Goal: Transaction & Acquisition: Purchase product/service

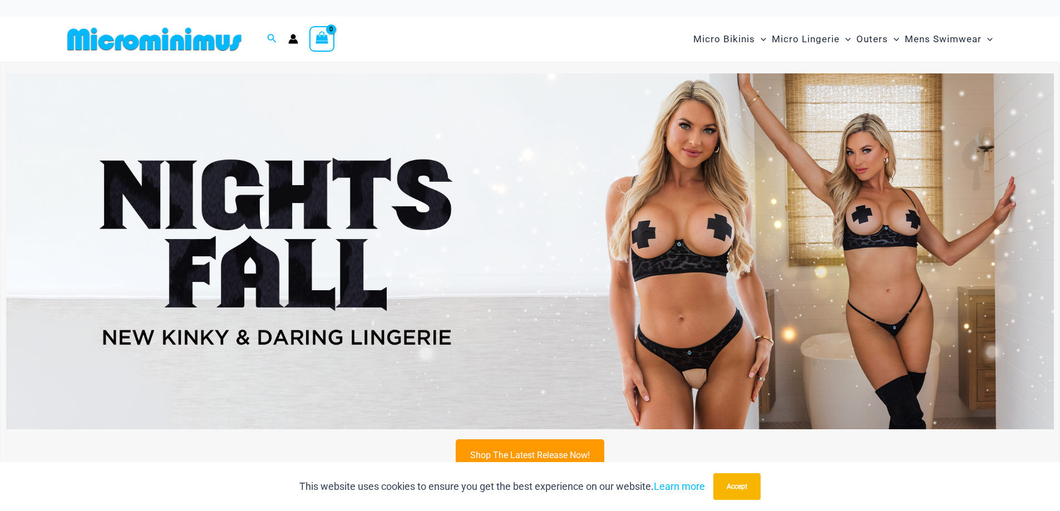
click at [695, 212] on img at bounding box center [529, 251] width 1047 height 356
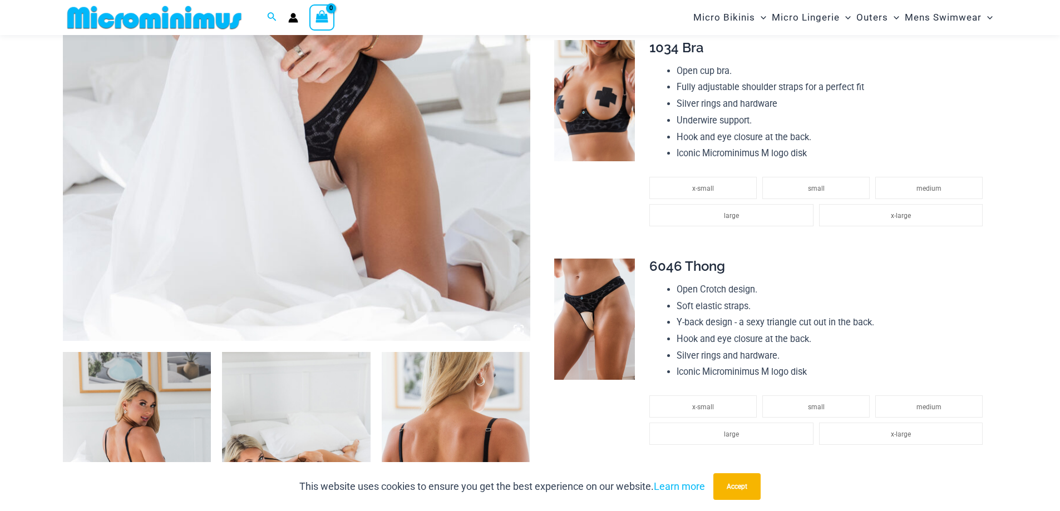
scroll to position [323, 0]
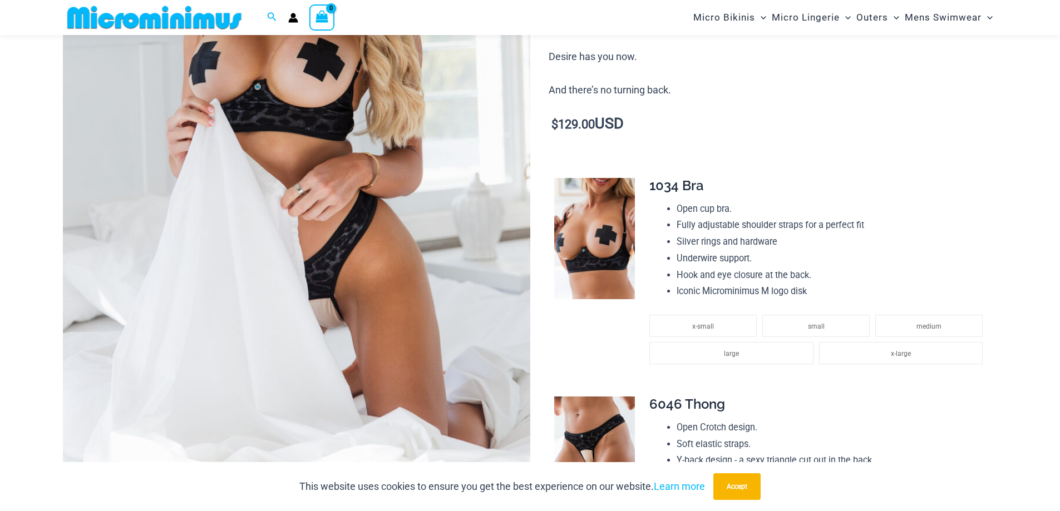
click at [200, 173] on img at bounding box center [296, 128] width 467 height 701
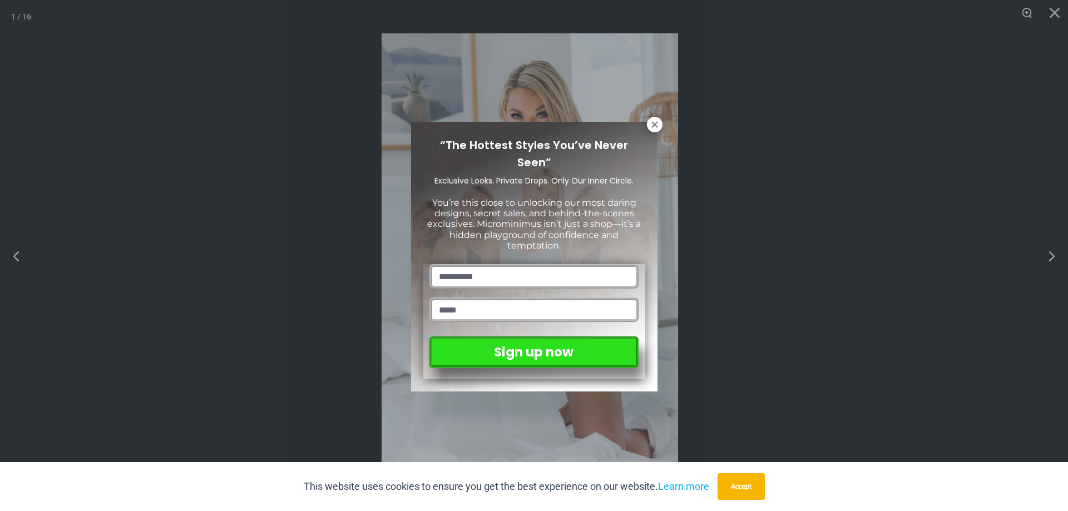
drag, startPoint x: 735, startPoint y: 487, endPoint x: 1060, endPoint y: 338, distance: 358.1
click at [734, 486] on button "Accept" at bounding box center [741, 486] width 47 height 27
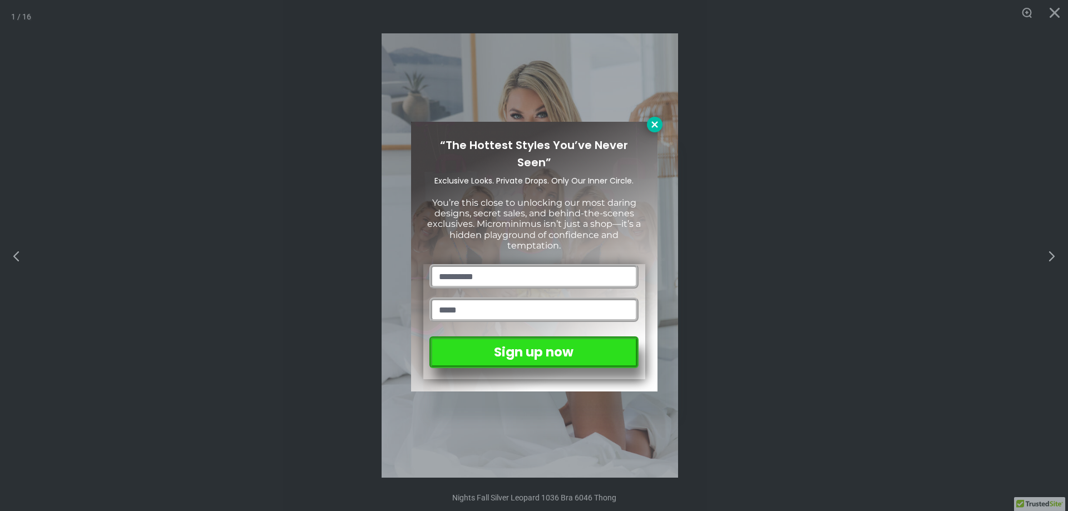
click at [657, 126] on icon at bounding box center [655, 125] width 10 height 10
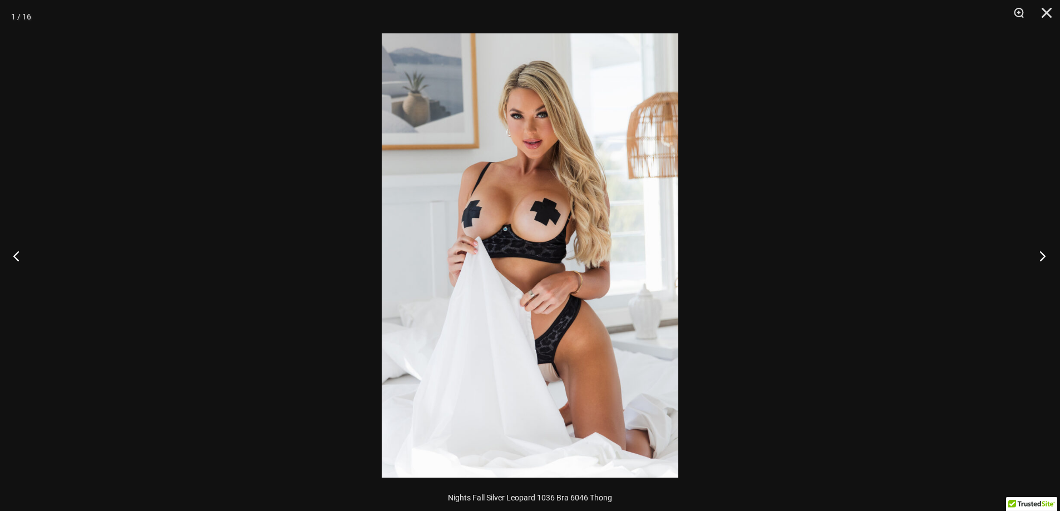
click at [1041, 259] on button "Next" at bounding box center [1039, 256] width 42 height 56
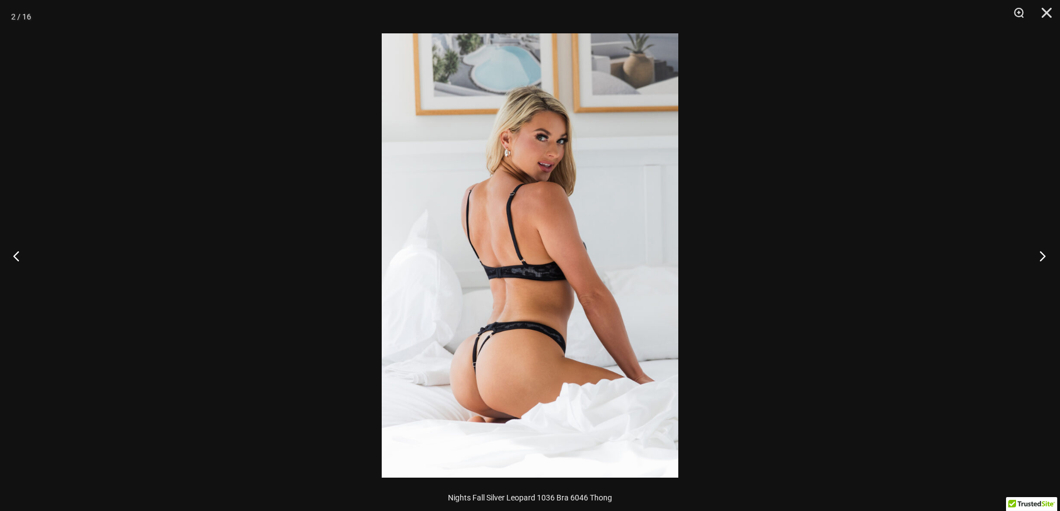
click at [1041, 259] on button "Next" at bounding box center [1039, 256] width 42 height 56
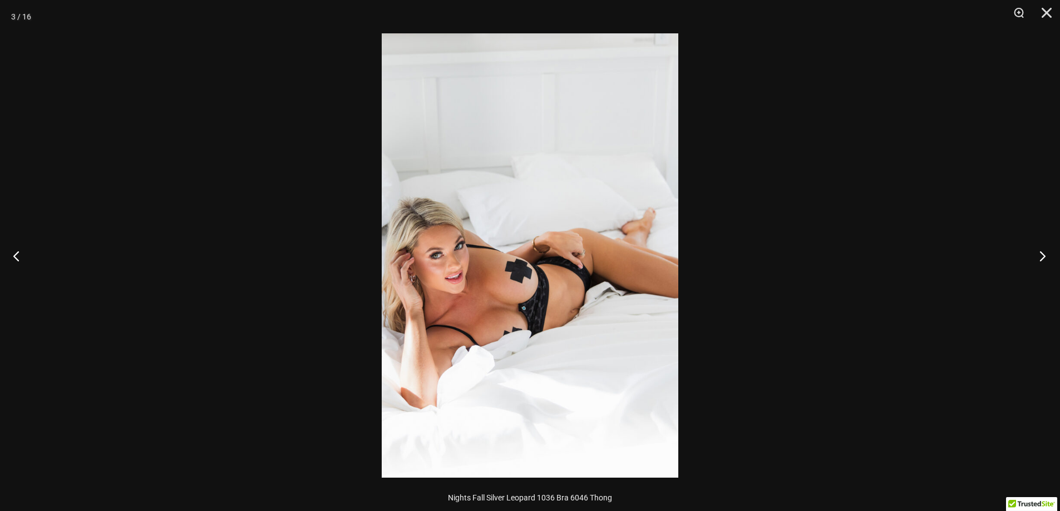
click at [1041, 259] on button "Next" at bounding box center [1039, 256] width 42 height 56
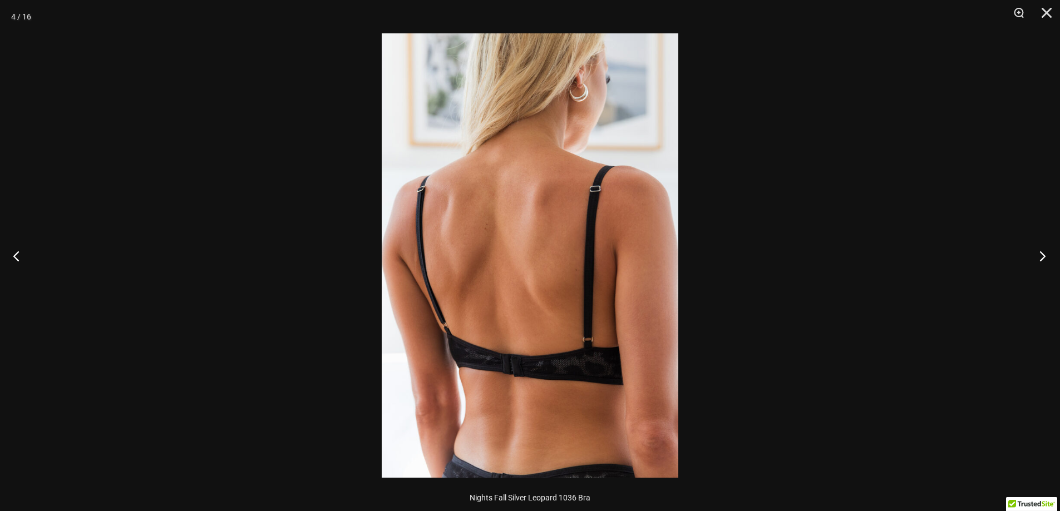
click at [1041, 259] on button "Next" at bounding box center [1039, 256] width 42 height 56
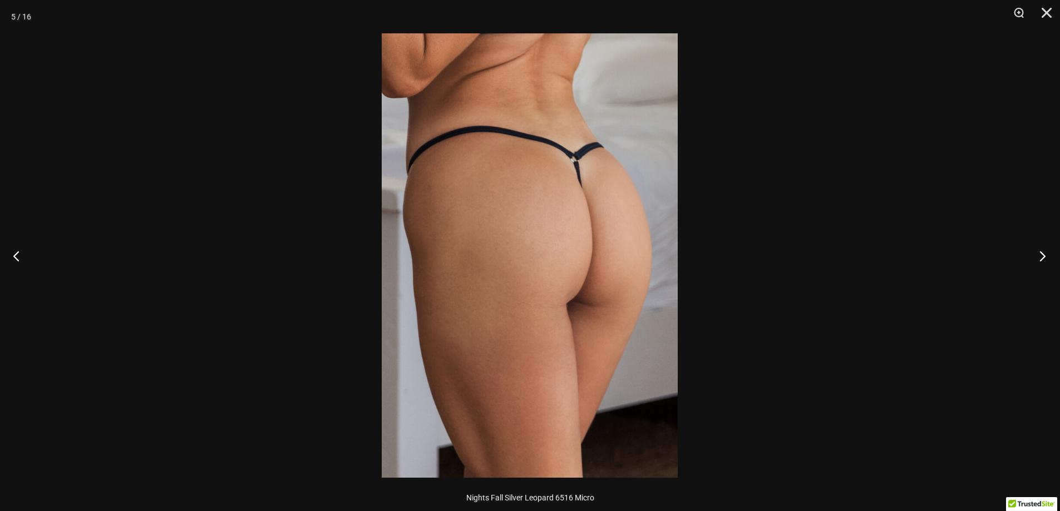
click at [1041, 259] on button "Next" at bounding box center [1039, 256] width 42 height 56
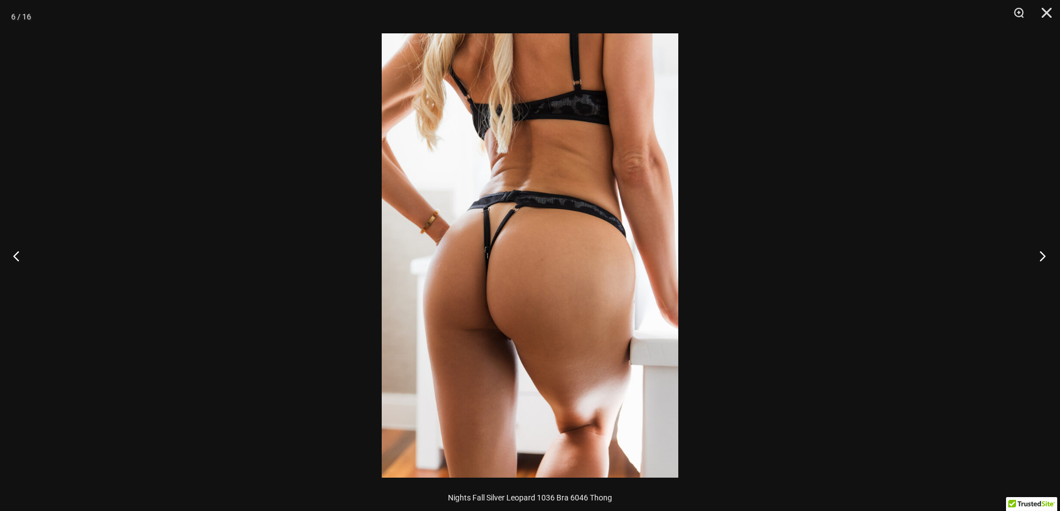
click at [1041, 259] on button "Next" at bounding box center [1039, 256] width 42 height 56
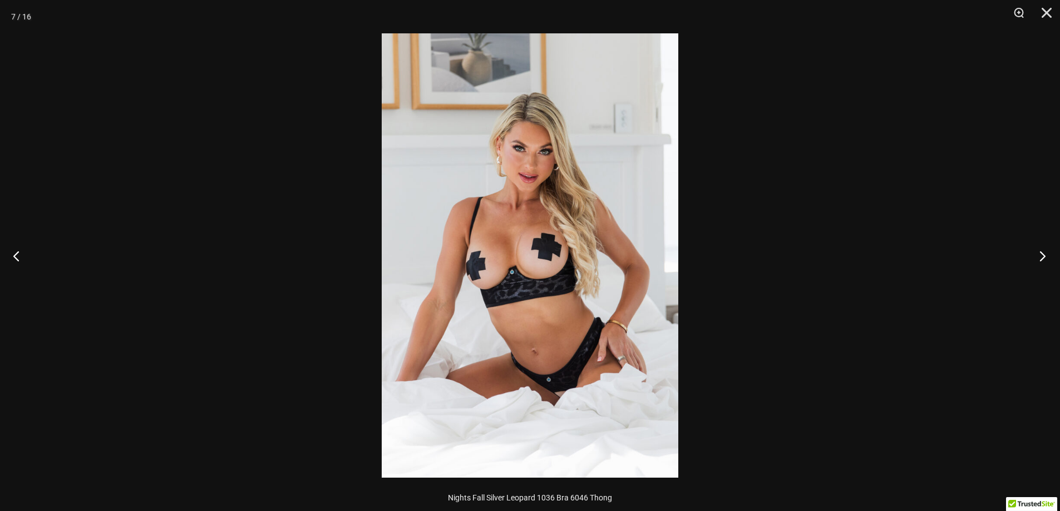
click at [1041, 259] on button "Next" at bounding box center [1039, 256] width 42 height 56
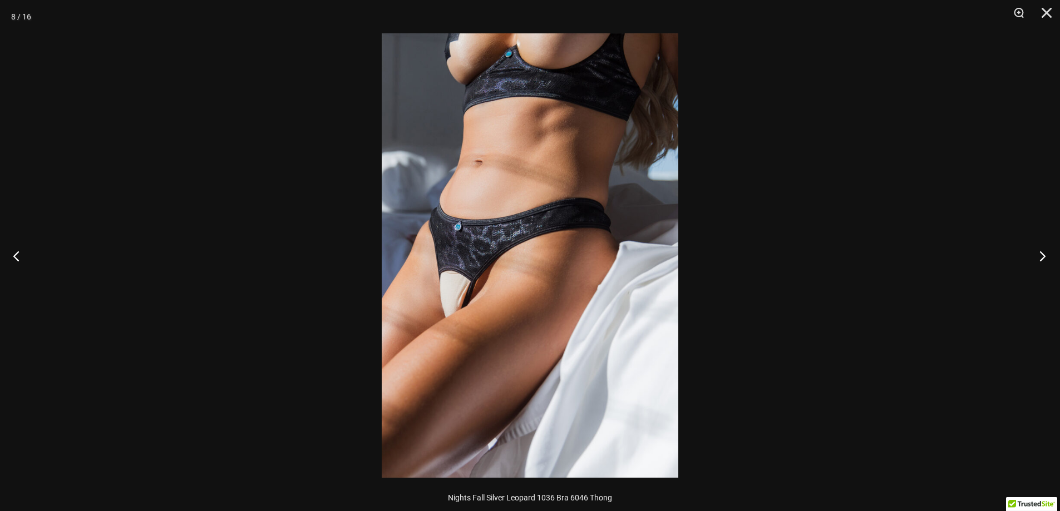
click at [1041, 259] on button "Next" at bounding box center [1039, 256] width 42 height 56
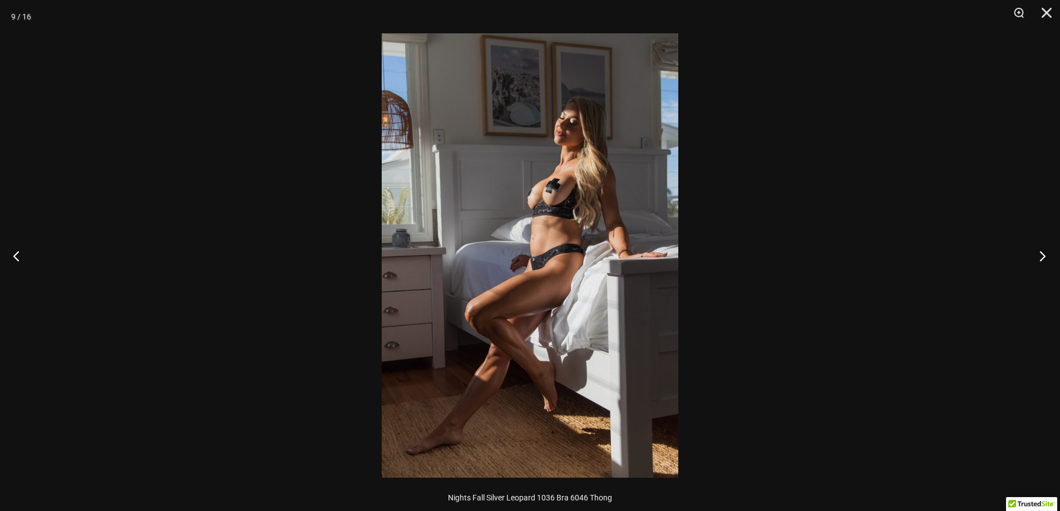
click at [1041, 259] on button "Next" at bounding box center [1039, 256] width 42 height 56
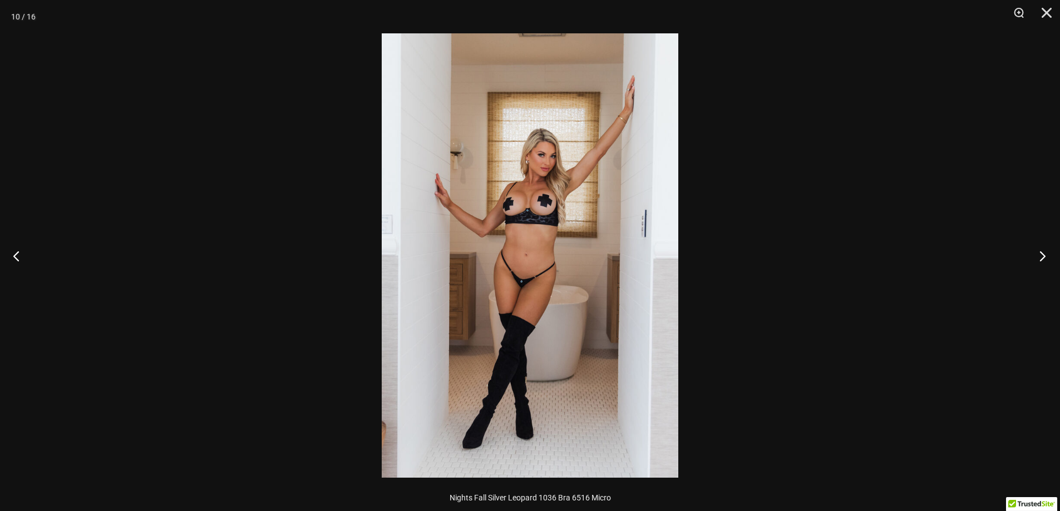
click at [1039, 260] on button "Next" at bounding box center [1039, 256] width 42 height 56
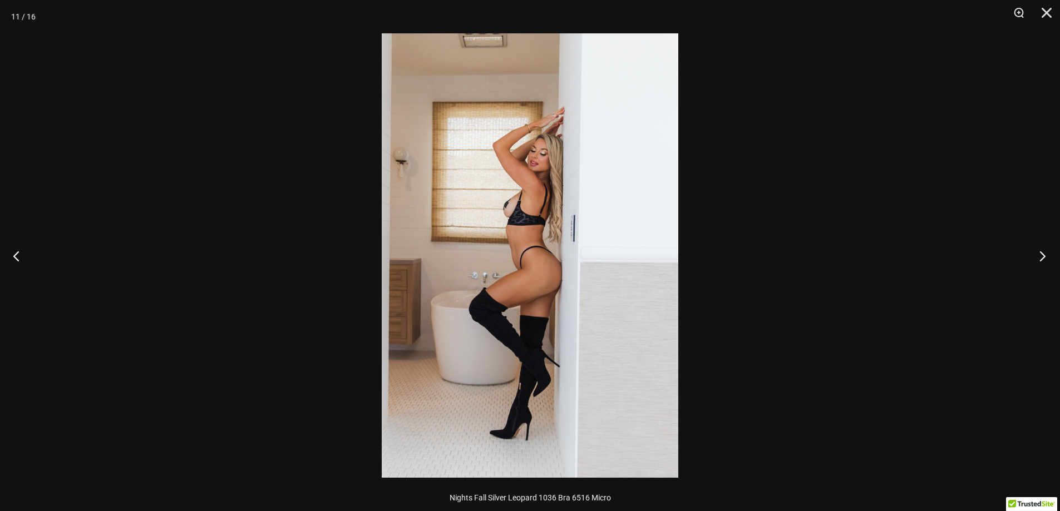
click at [1039, 260] on button "Next" at bounding box center [1039, 256] width 42 height 56
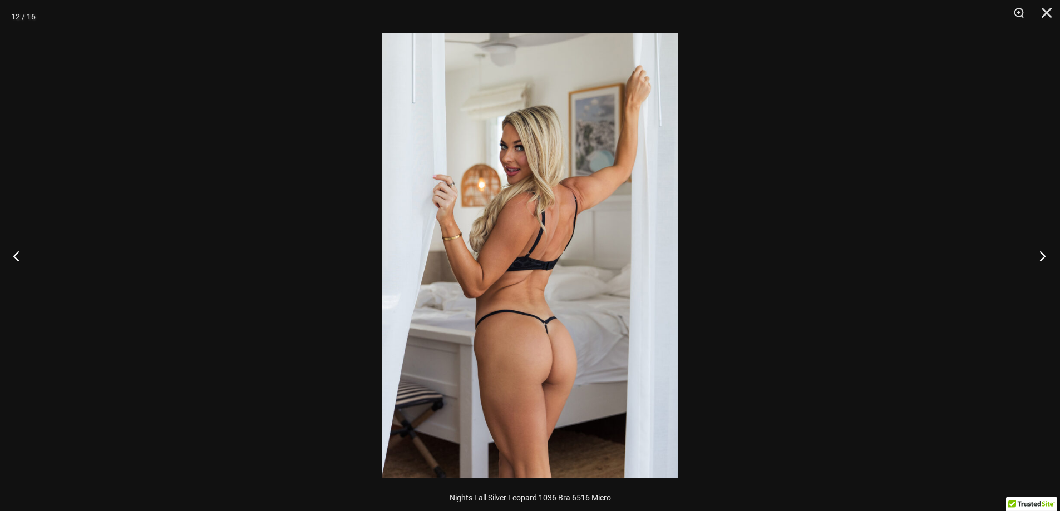
click at [1039, 260] on button "Next" at bounding box center [1039, 256] width 42 height 56
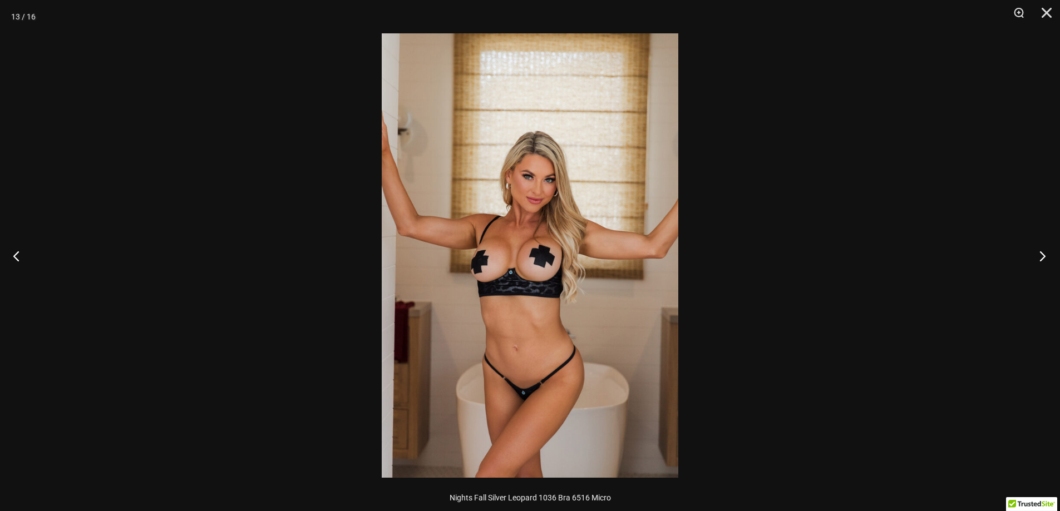
click at [1039, 261] on button "Next" at bounding box center [1039, 256] width 42 height 56
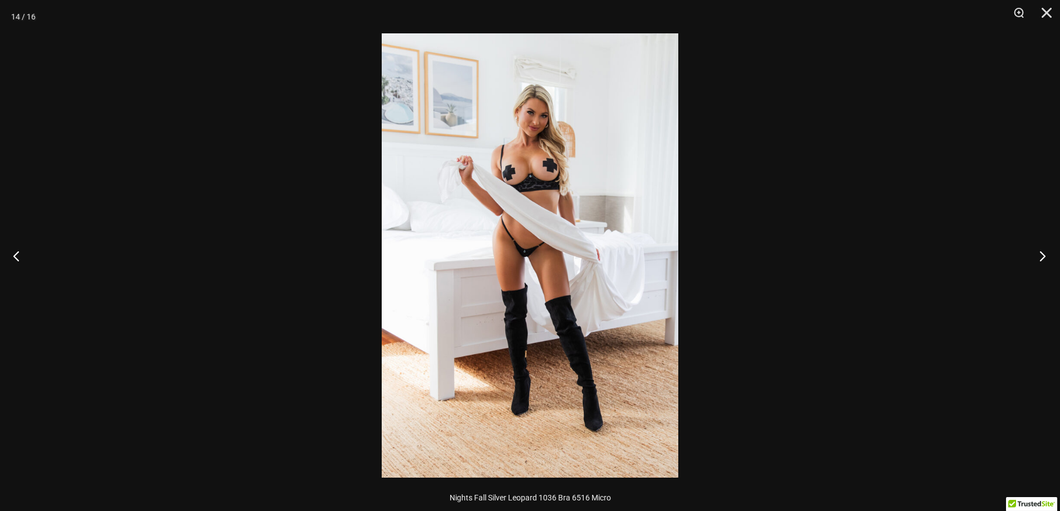
click at [1039, 261] on button "Next" at bounding box center [1039, 256] width 42 height 56
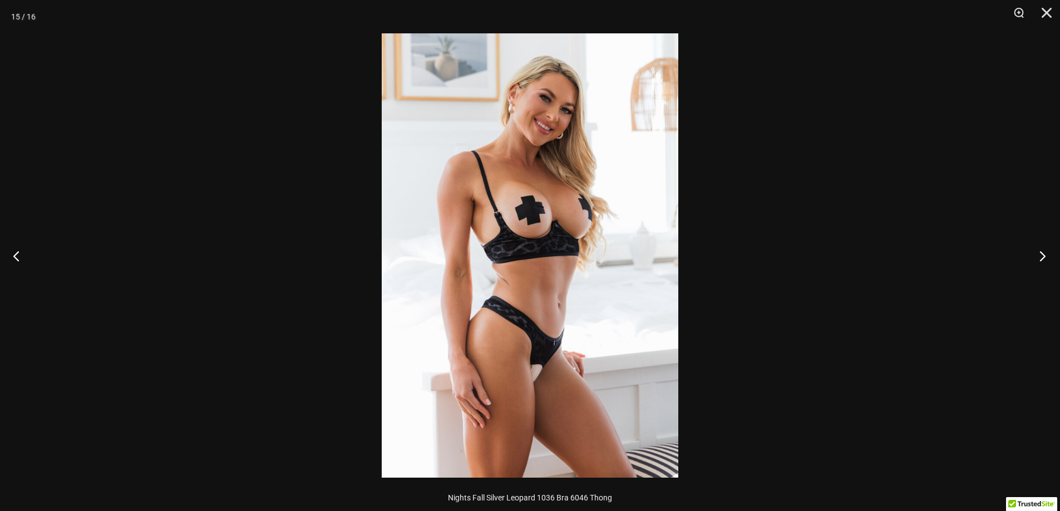
click at [1038, 261] on button "Next" at bounding box center [1039, 256] width 42 height 56
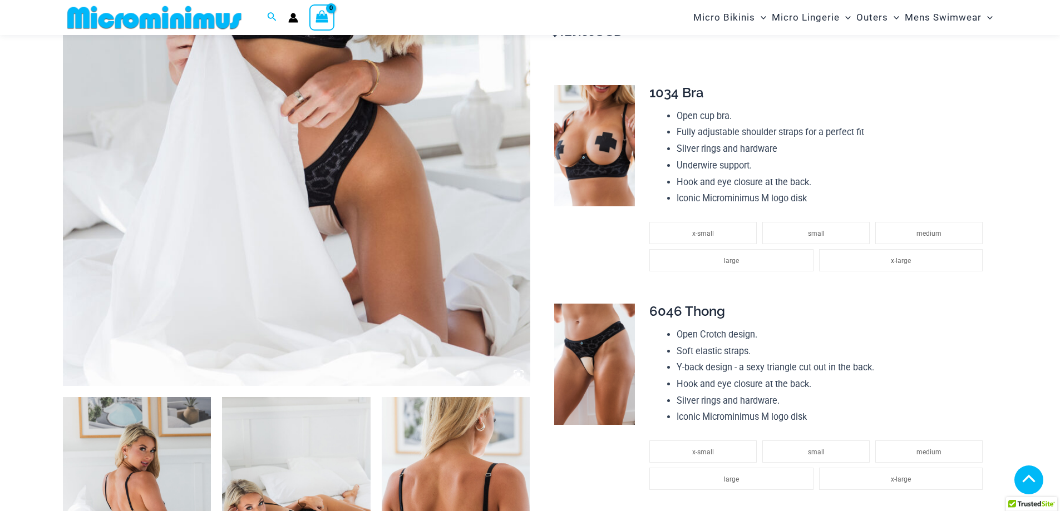
scroll to position [212, 0]
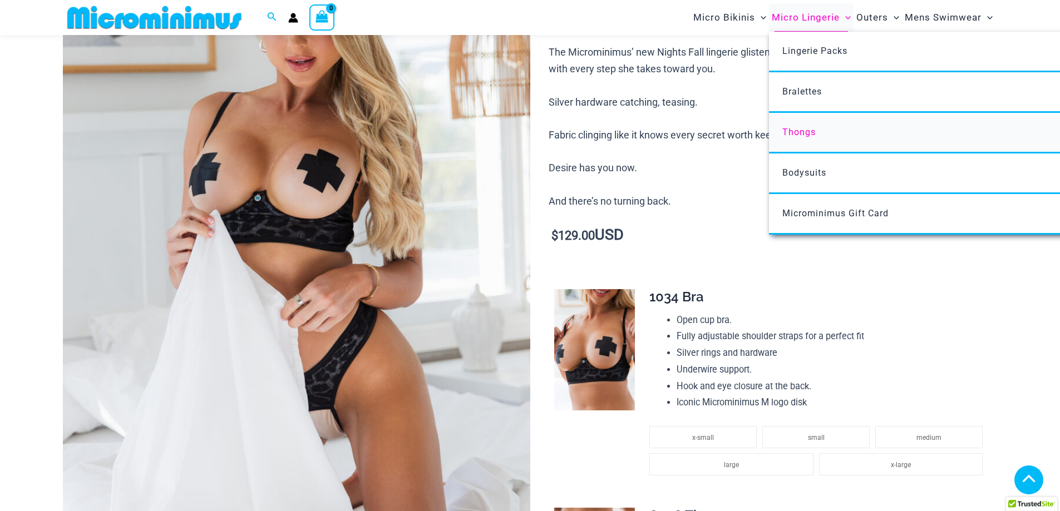
click at [806, 133] on span "Thongs" at bounding box center [798, 132] width 33 height 11
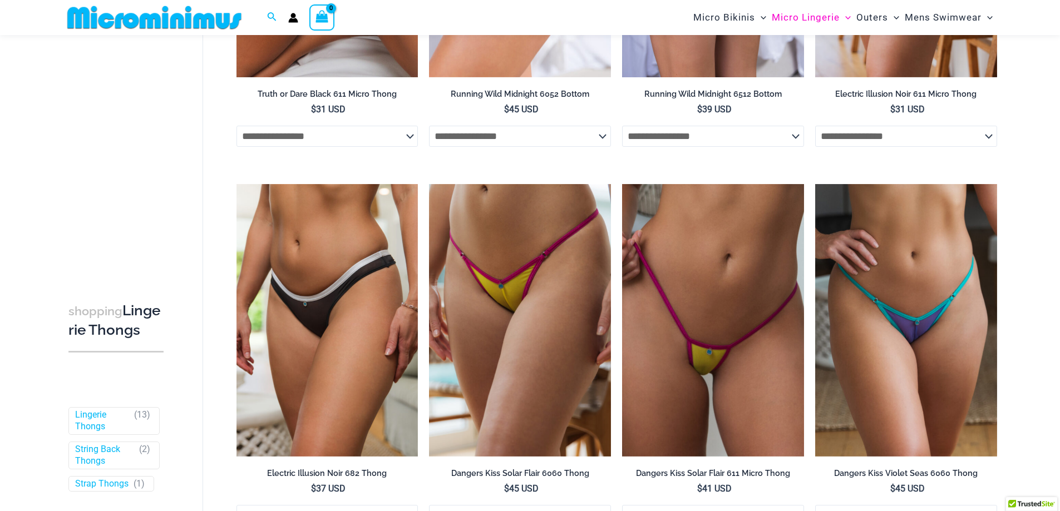
scroll to position [325, 0]
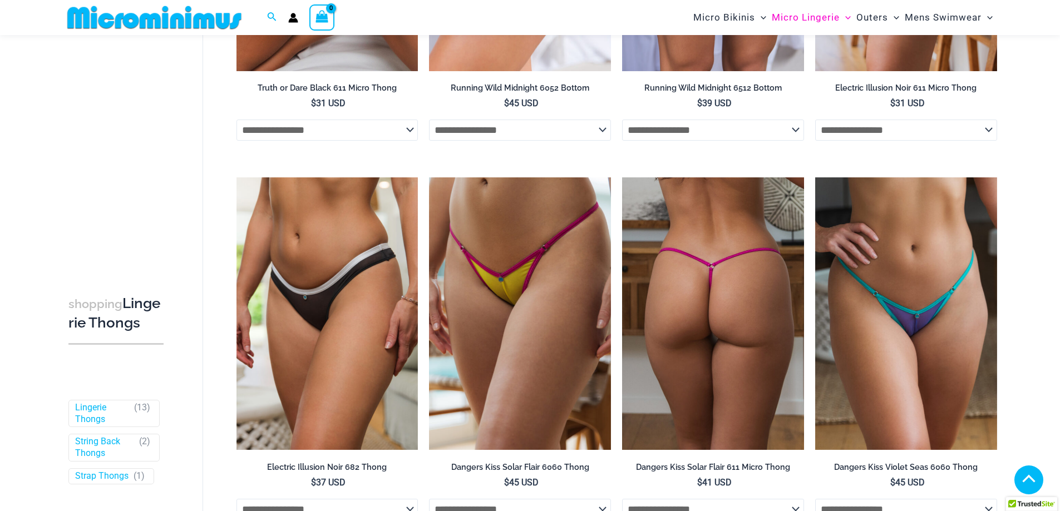
click at [730, 227] on img at bounding box center [713, 313] width 182 height 273
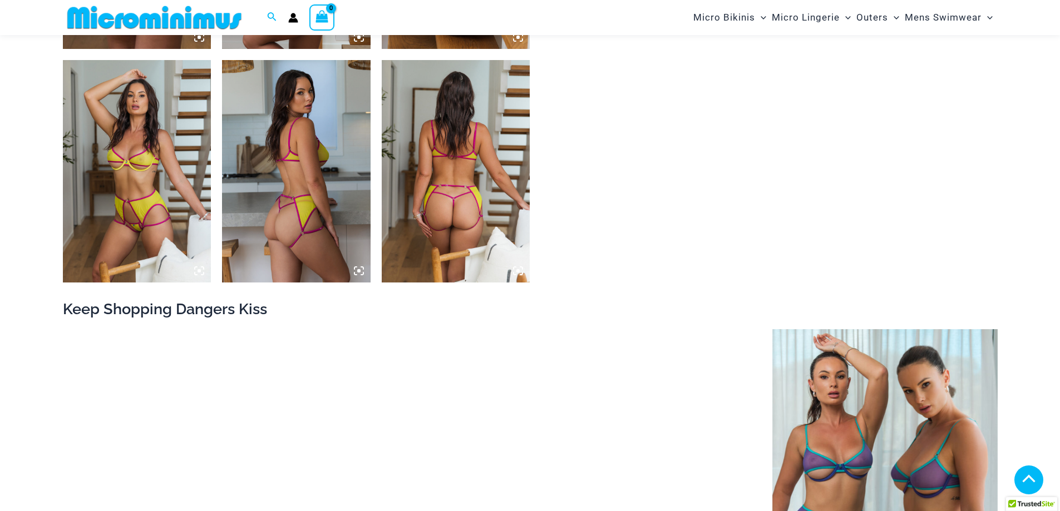
scroll to position [991, 0]
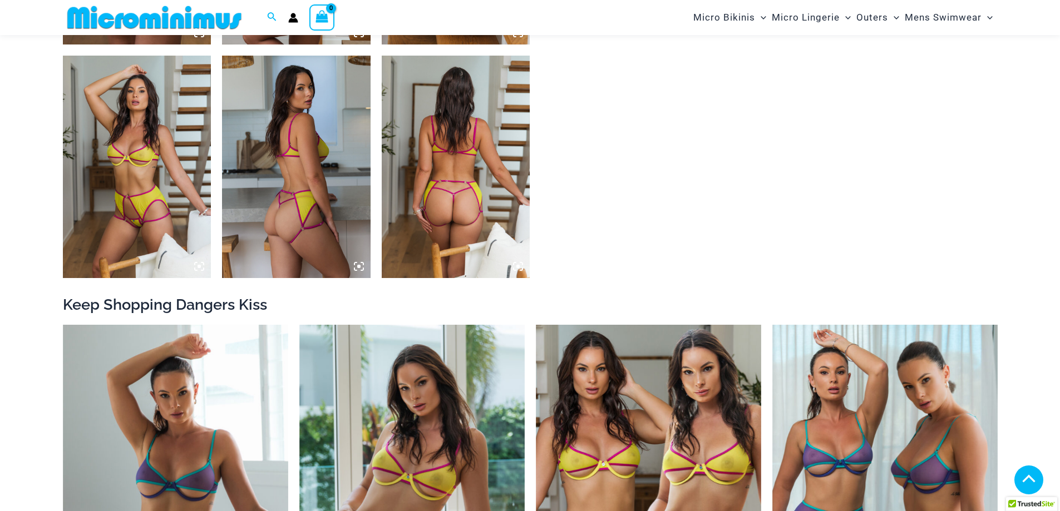
click at [241, 213] on img at bounding box center [296, 167] width 149 height 222
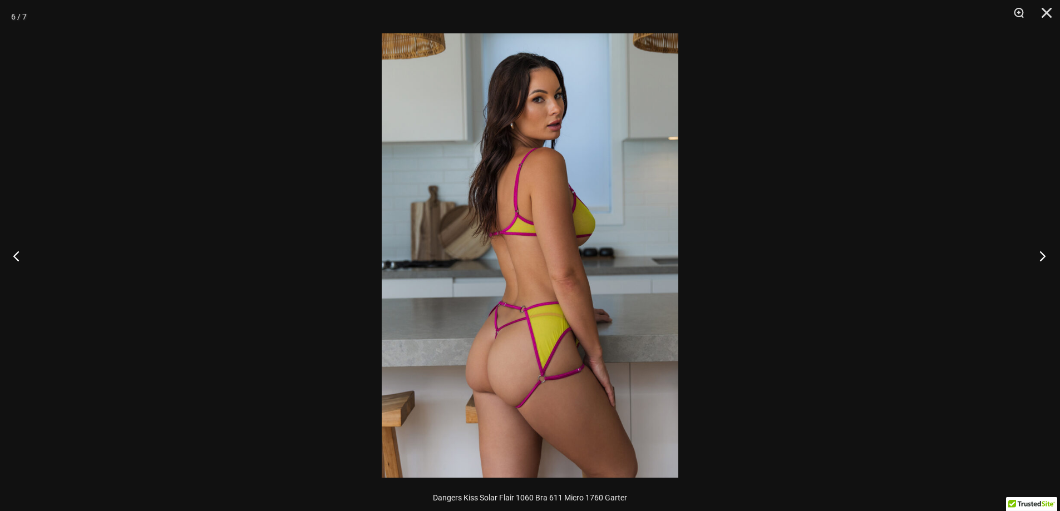
click at [1043, 257] on button "Next" at bounding box center [1039, 256] width 42 height 56
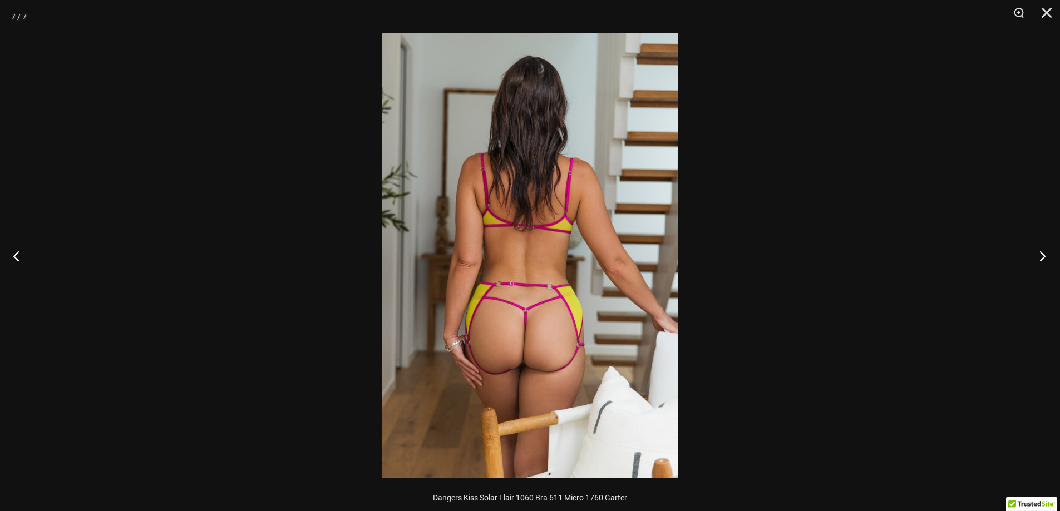
click at [1043, 257] on button "Next" at bounding box center [1039, 256] width 42 height 56
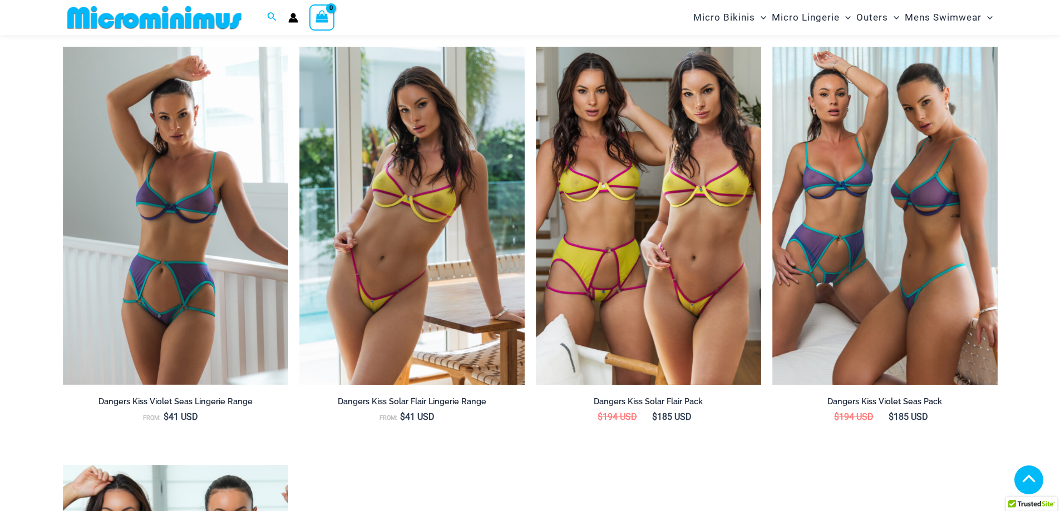
scroll to position [1325, 0]
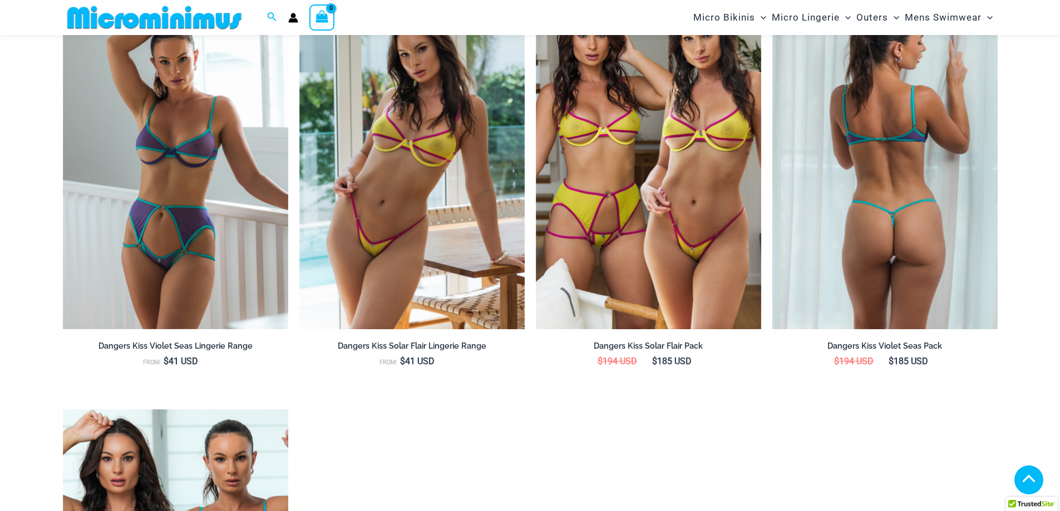
click at [899, 194] on img at bounding box center [884, 160] width 225 height 338
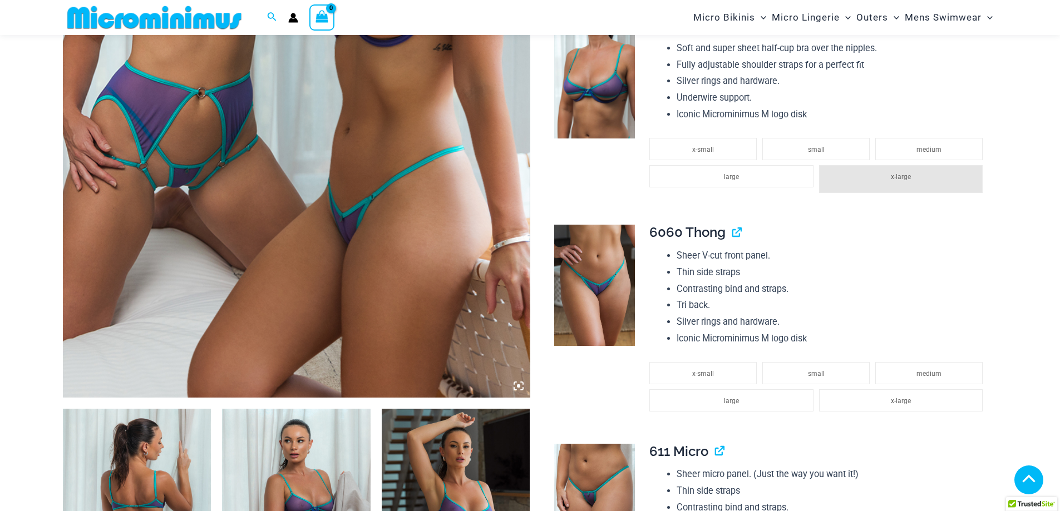
scroll to position [436, 0]
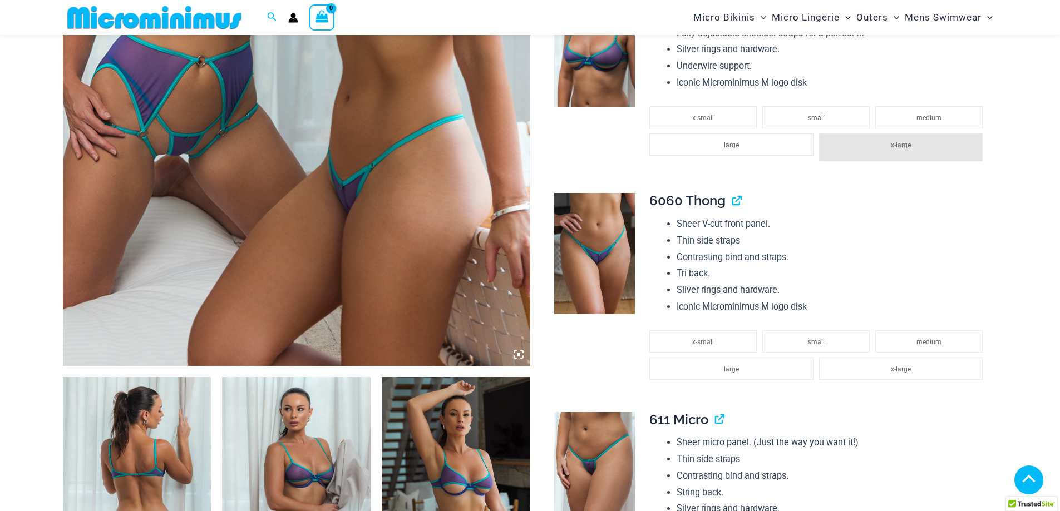
click at [165, 444] on img at bounding box center [137, 488] width 149 height 222
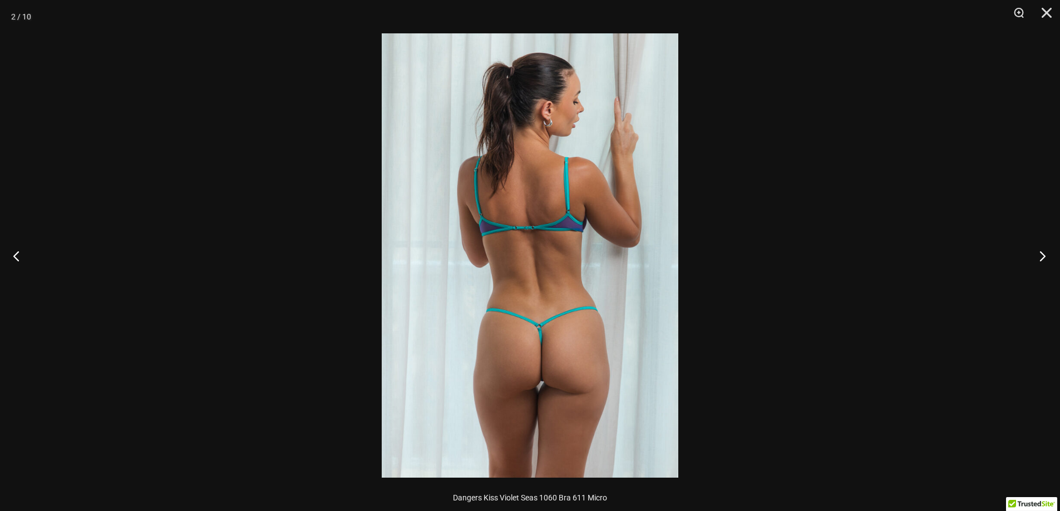
click at [1042, 251] on button "Next" at bounding box center [1039, 256] width 42 height 56
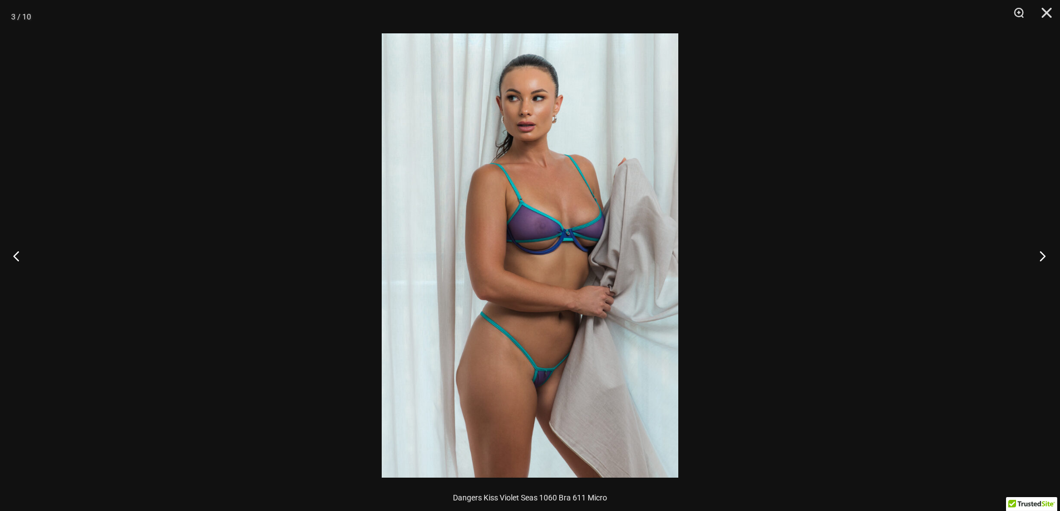
click at [1041, 251] on button "Next" at bounding box center [1039, 256] width 42 height 56
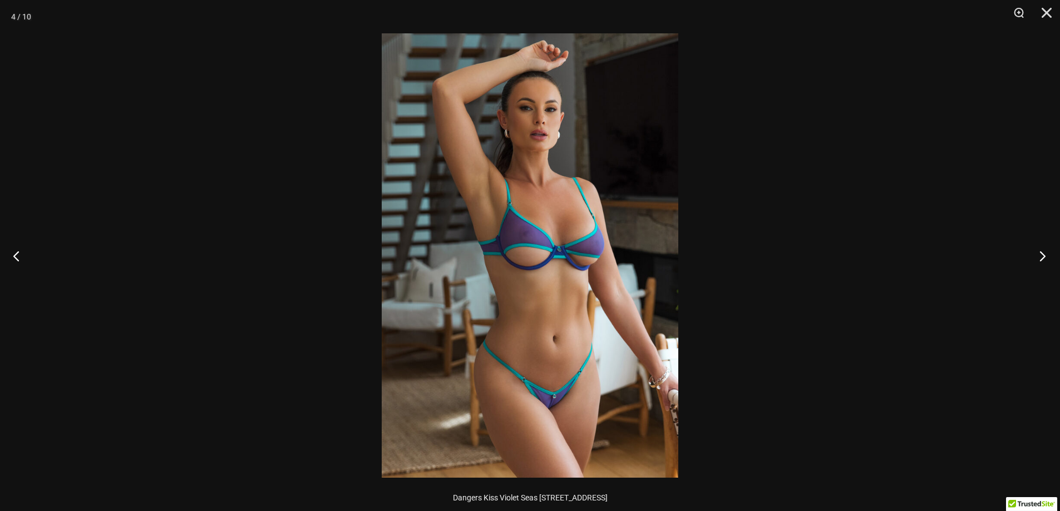
click at [1041, 251] on button "Next" at bounding box center [1039, 256] width 42 height 56
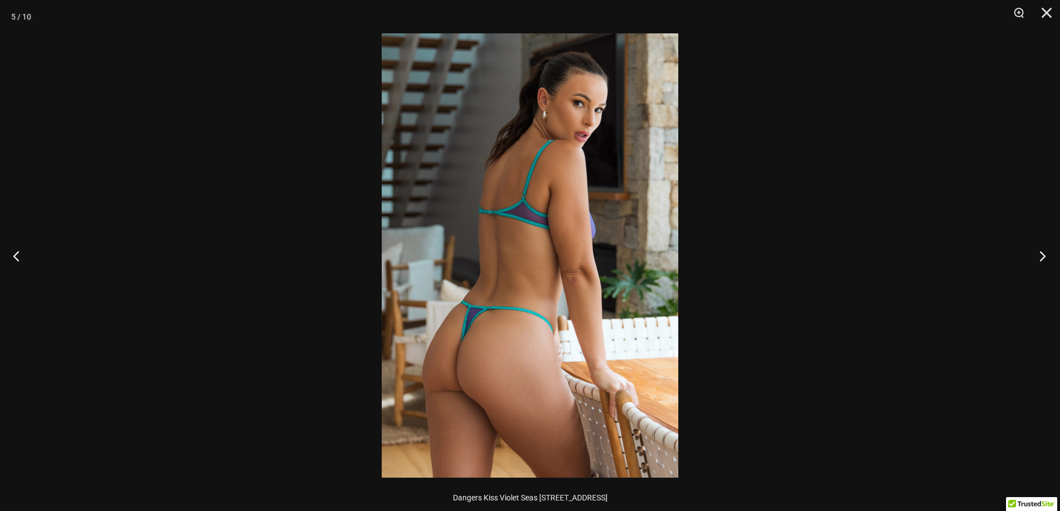
click at [1041, 252] on button "Next" at bounding box center [1039, 256] width 42 height 56
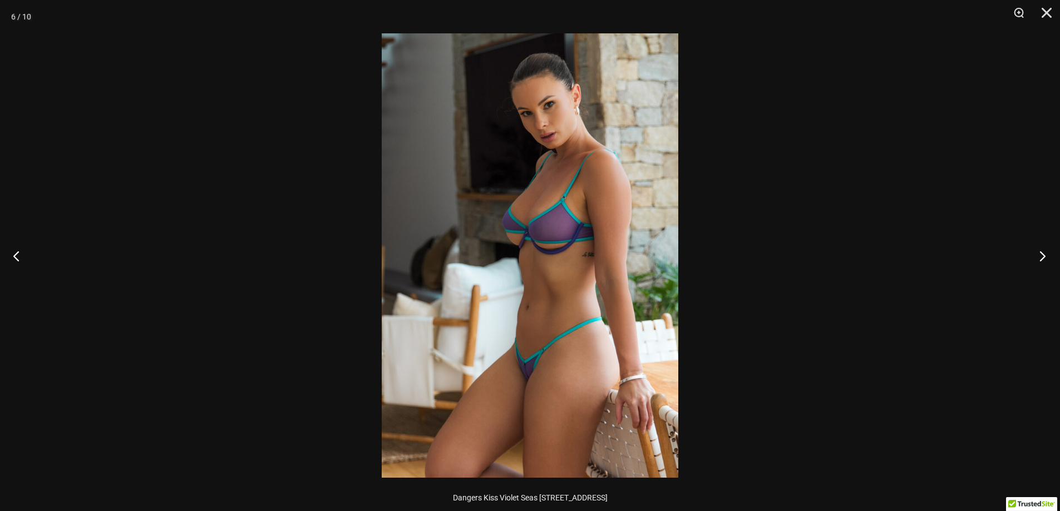
click at [1041, 253] on button "Next" at bounding box center [1039, 256] width 42 height 56
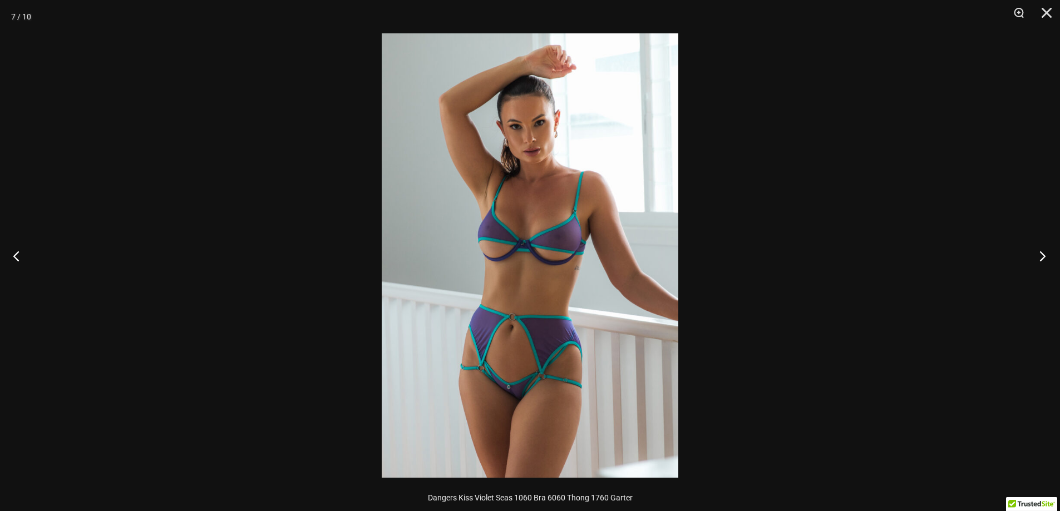
click at [1041, 253] on button "Next" at bounding box center [1039, 256] width 42 height 56
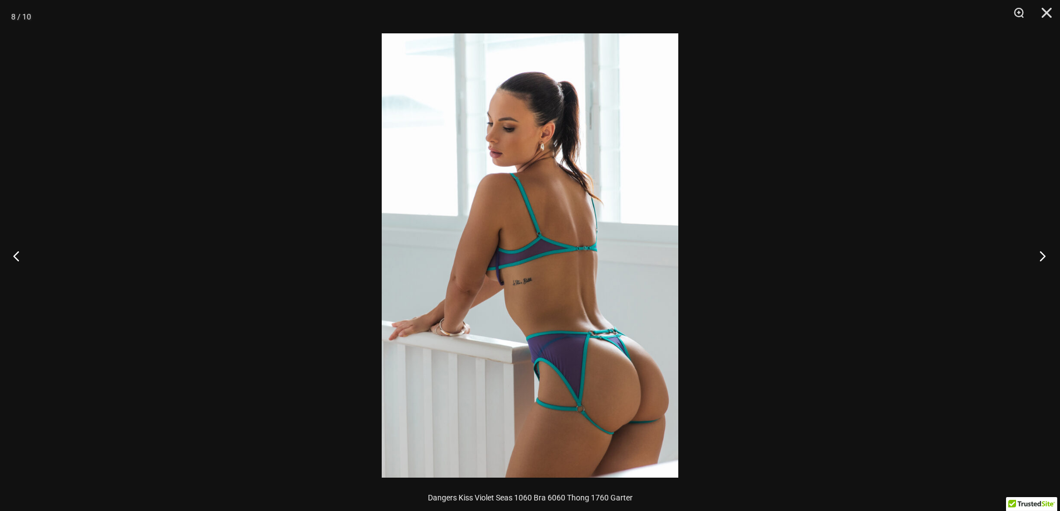
click at [1041, 253] on button "Next" at bounding box center [1039, 256] width 42 height 56
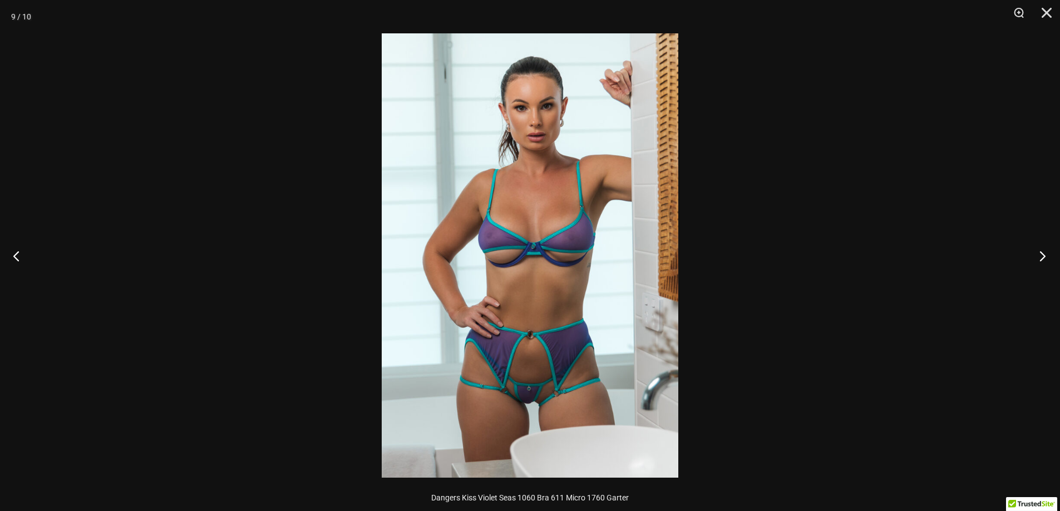
click at [1041, 253] on button "Next" at bounding box center [1039, 256] width 42 height 56
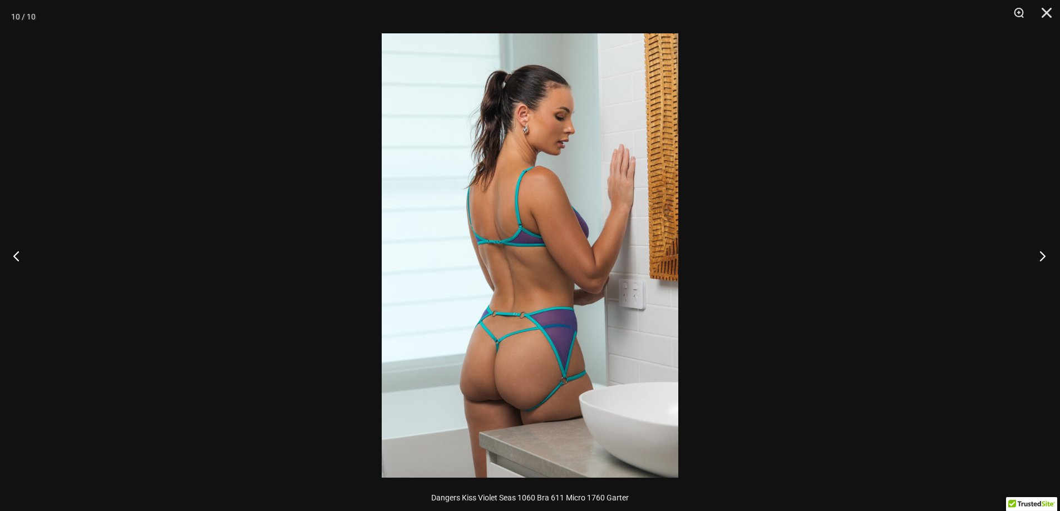
click at [1041, 254] on button "Next" at bounding box center [1039, 256] width 42 height 56
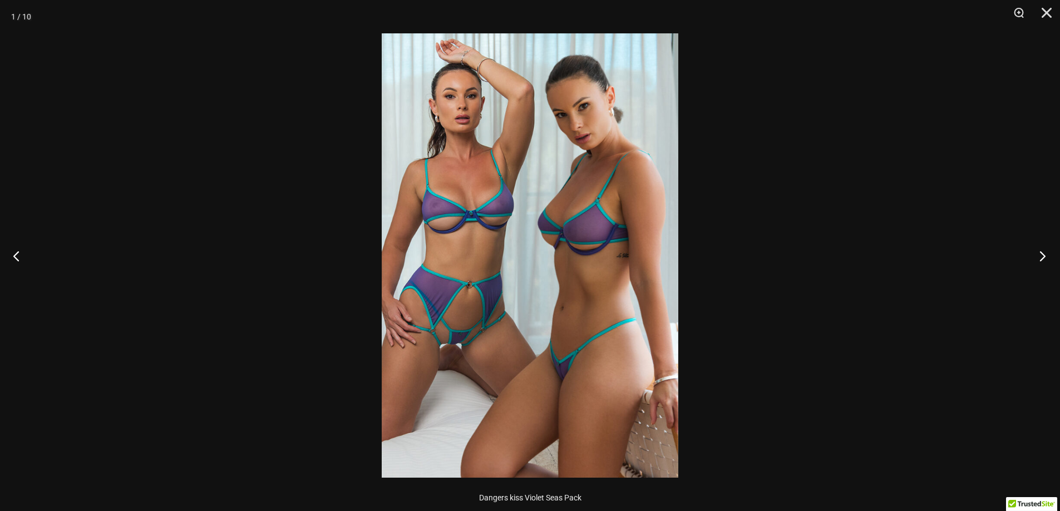
click at [1041, 254] on button "Next" at bounding box center [1039, 256] width 42 height 56
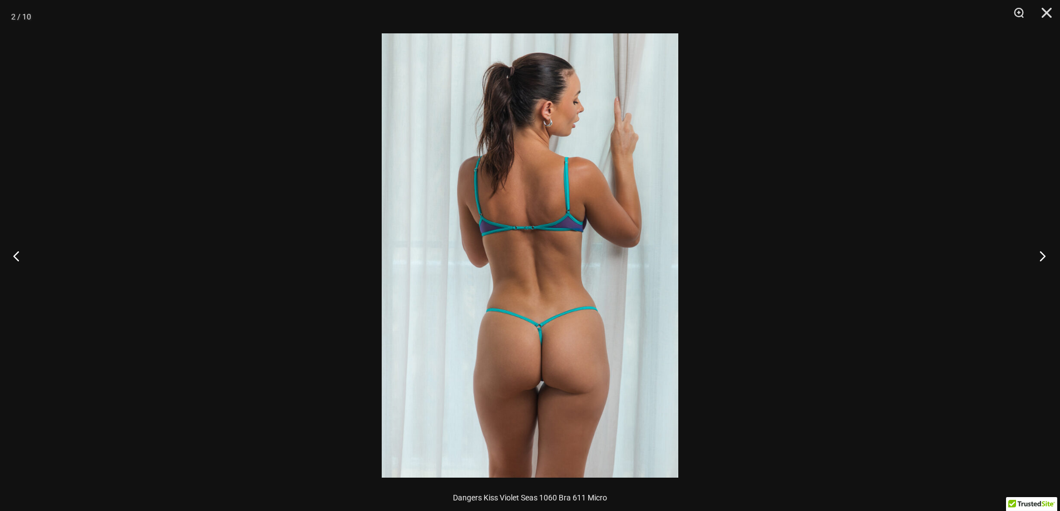
click at [1041, 254] on button "Next" at bounding box center [1039, 256] width 42 height 56
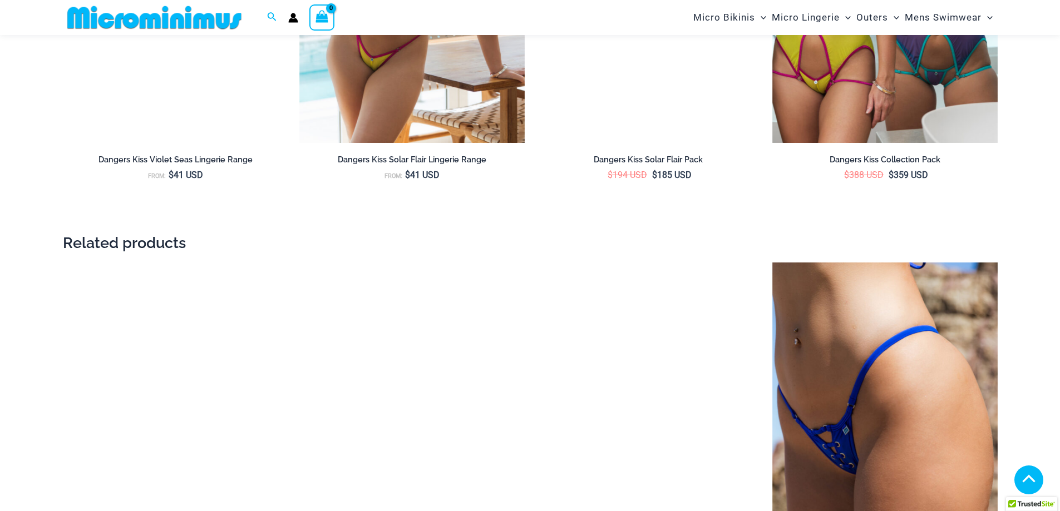
scroll to position [1994, 0]
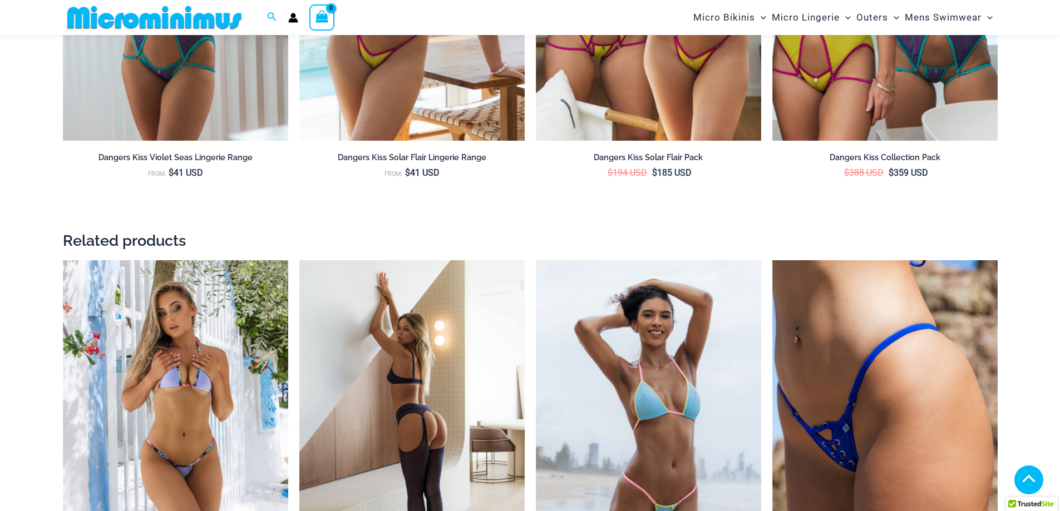
click at [416, 389] on img at bounding box center [411, 429] width 225 height 338
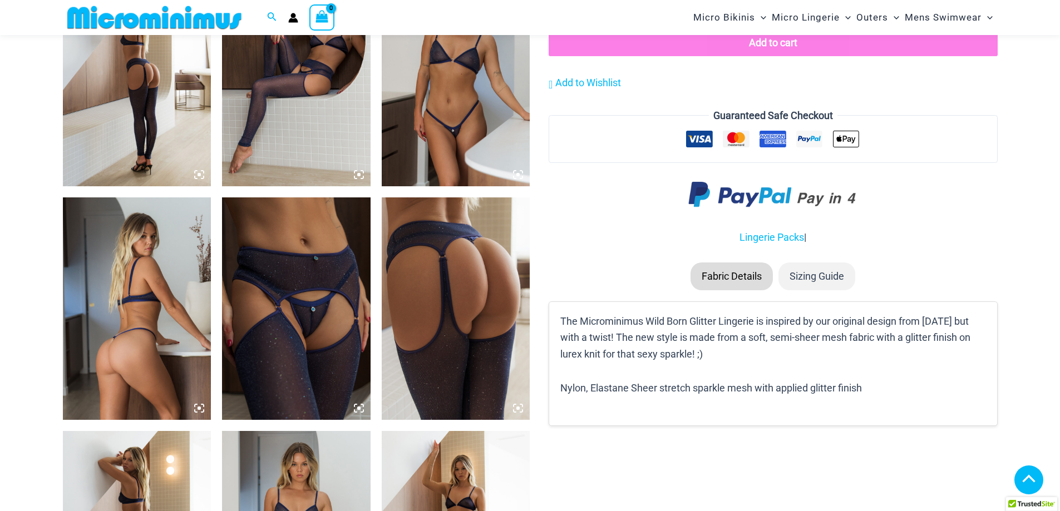
scroll to position [880, 0]
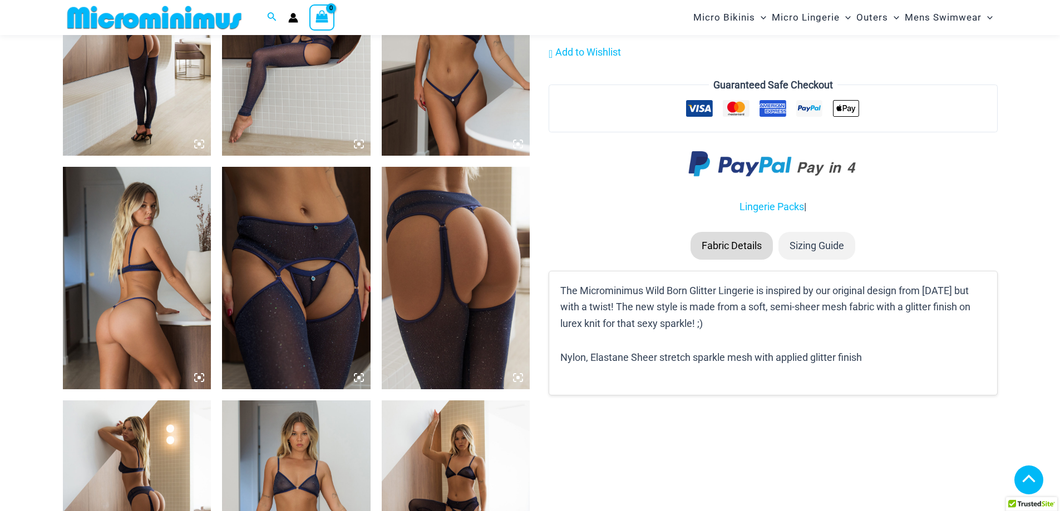
click at [127, 259] on img at bounding box center [137, 278] width 149 height 222
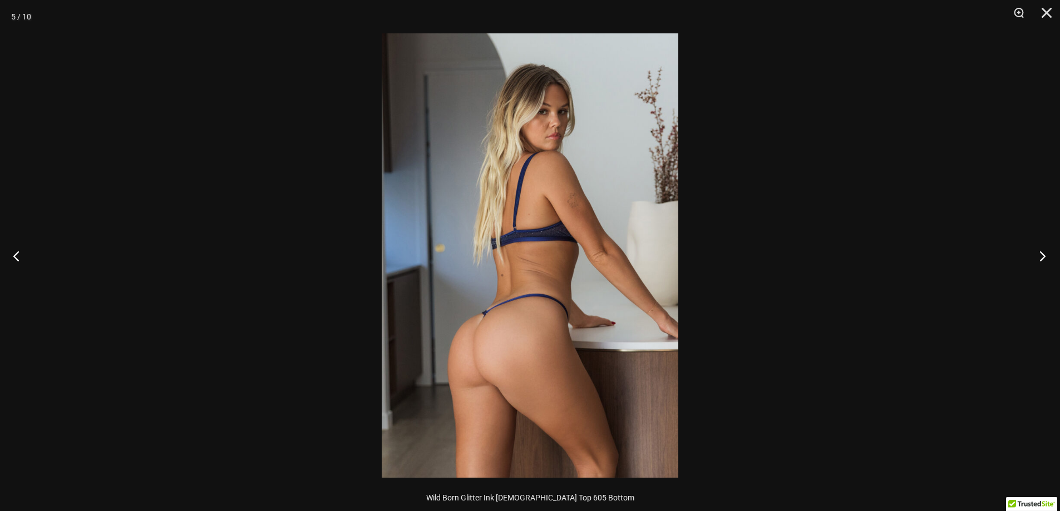
click at [1036, 260] on button "Next" at bounding box center [1039, 256] width 42 height 56
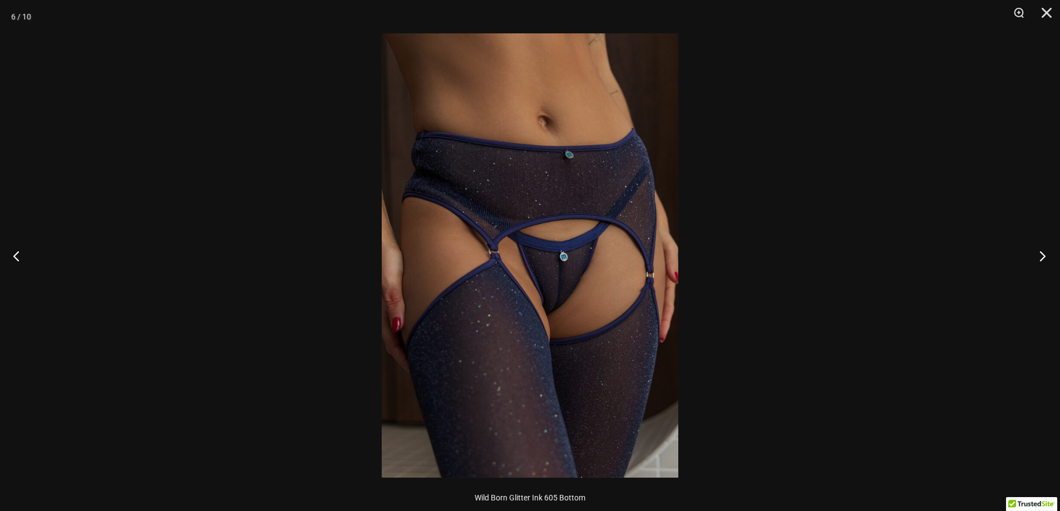
click at [1036, 260] on button "Next" at bounding box center [1039, 256] width 42 height 56
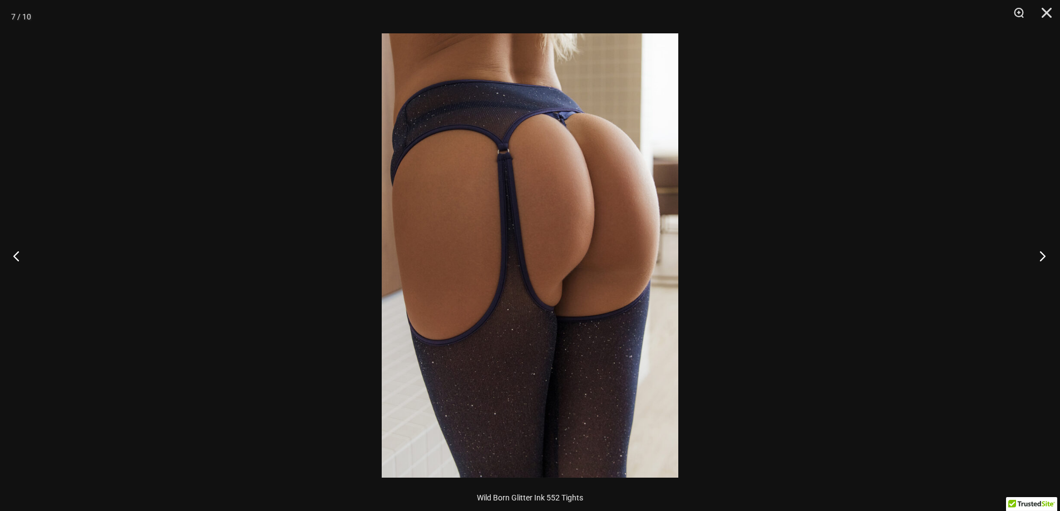
click at [1036, 260] on button "Next" at bounding box center [1039, 256] width 42 height 56
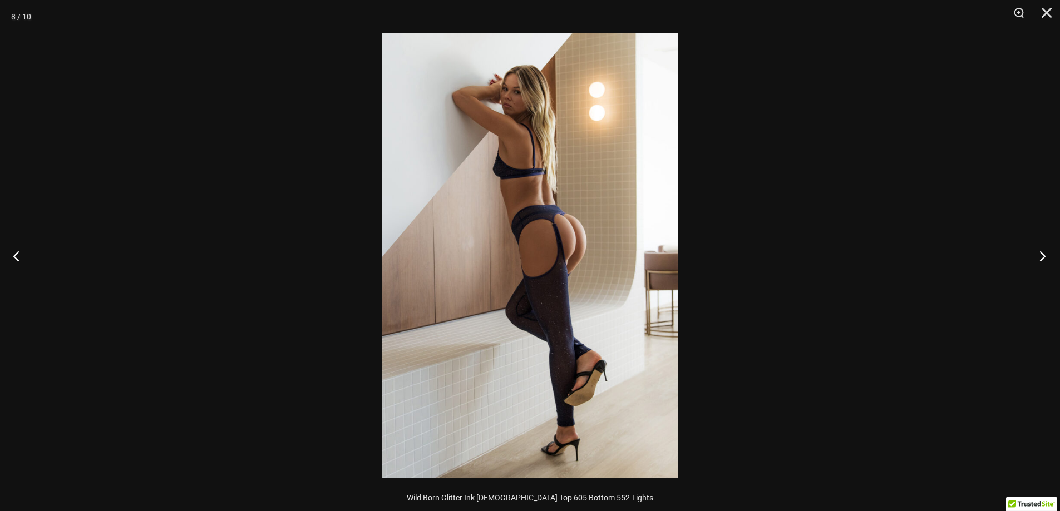
click at [1036, 260] on button "Next" at bounding box center [1039, 256] width 42 height 56
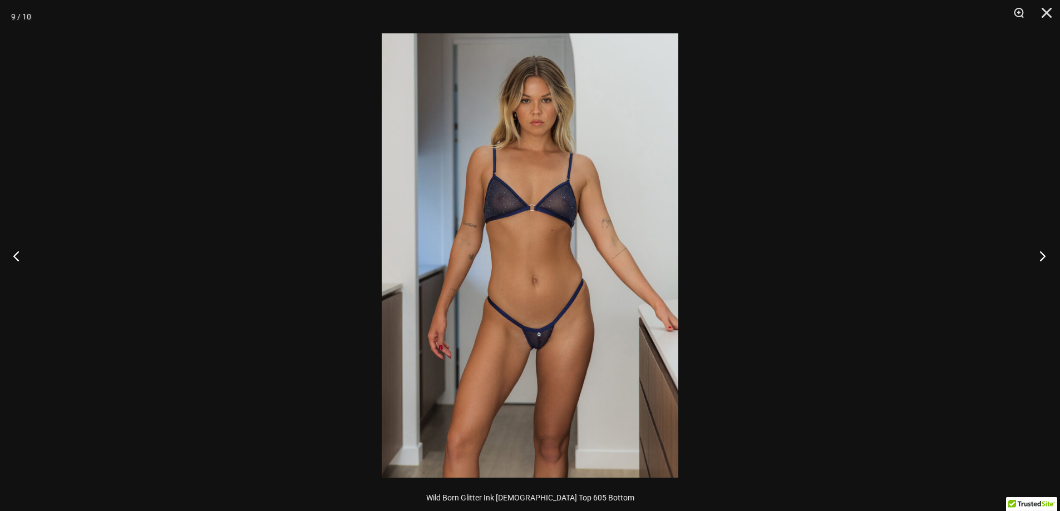
click at [1036, 260] on button "Next" at bounding box center [1039, 256] width 42 height 56
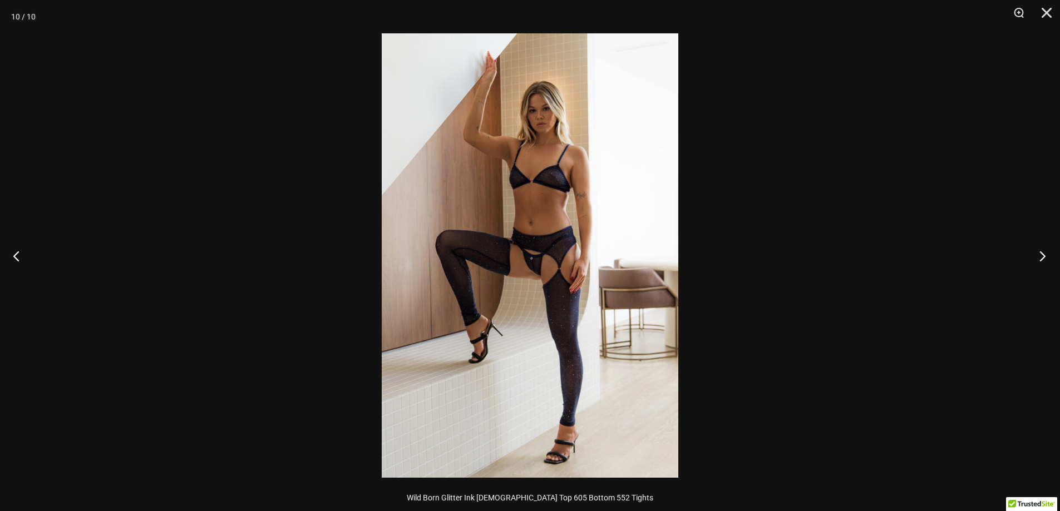
click at [1036, 260] on button "Next" at bounding box center [1039, 256] width 42 height 56
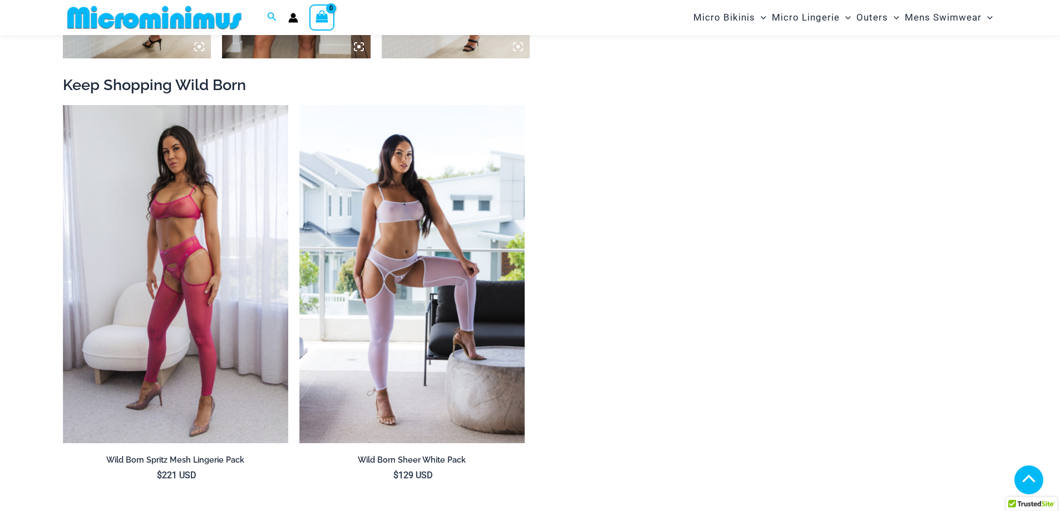
scroll to position [1381, 0]
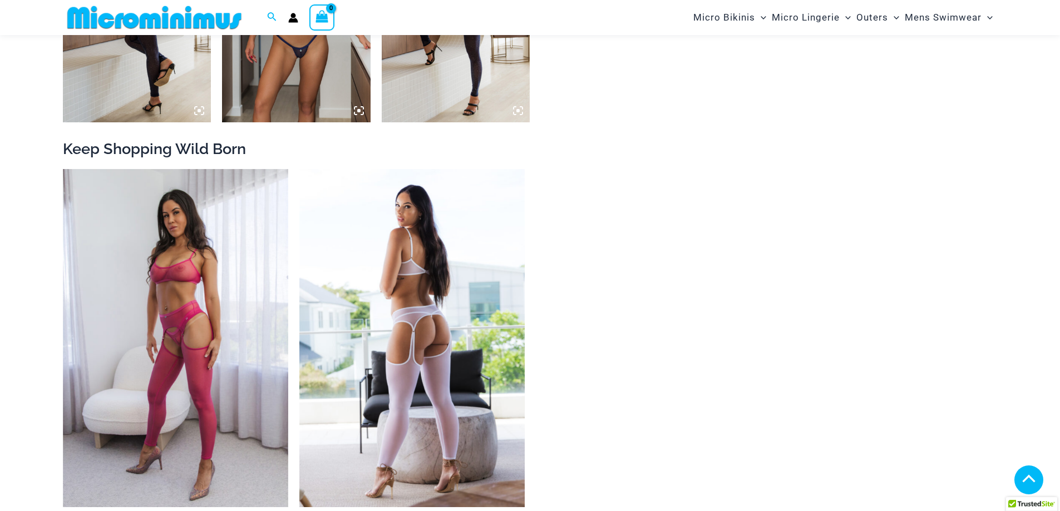
click at [426, 286] on img at bounding box center [411, 338] width 225 height 338
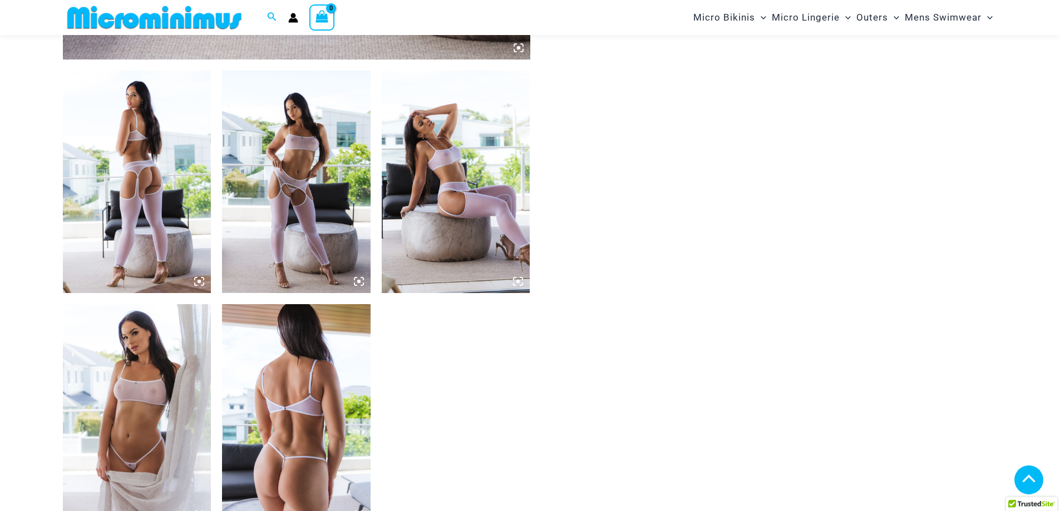
scroll to position [770, 0]
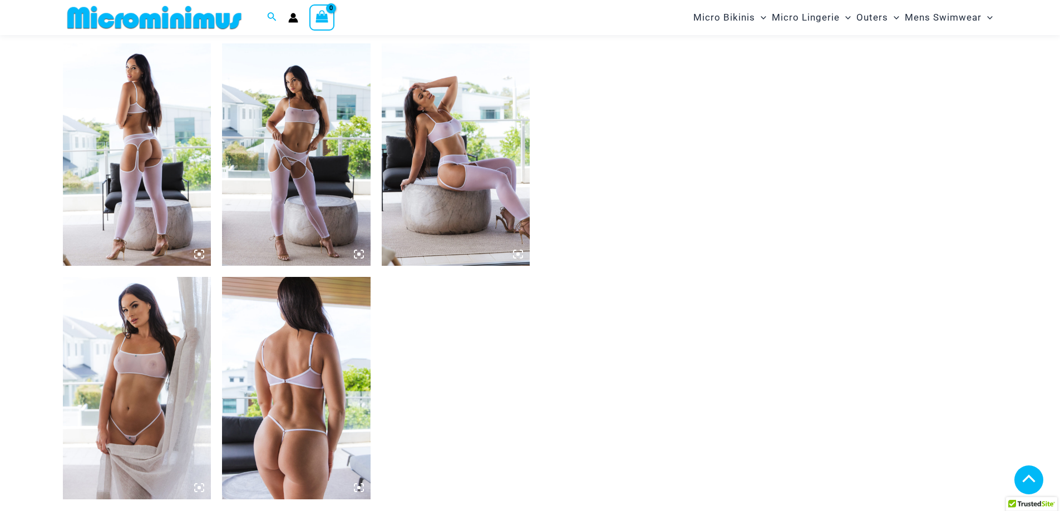
click at [446, 110] on img at bounding box center [456, 154] width 149 height 222
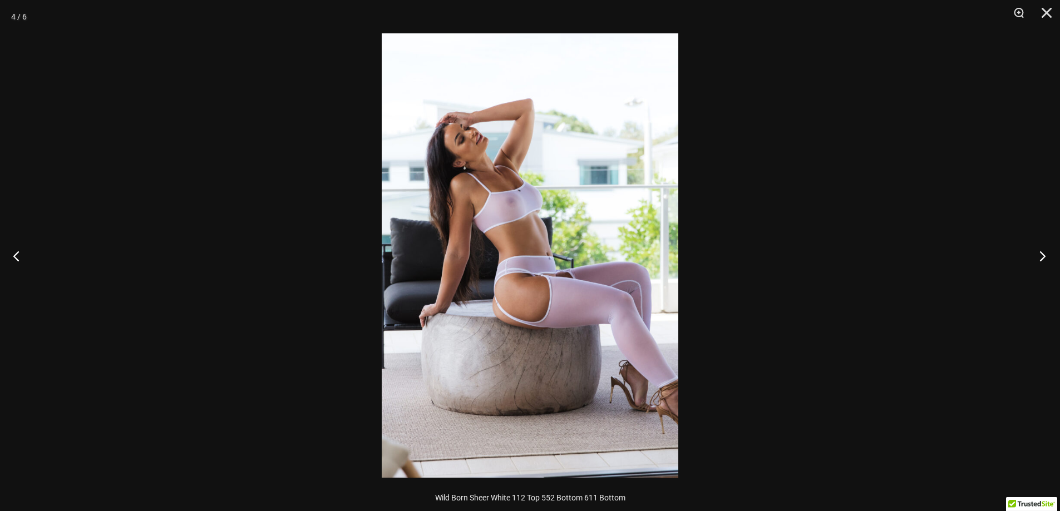
click at [1040, 258] on button "Next" at bounding box center [1039, 256] width 42 height 56
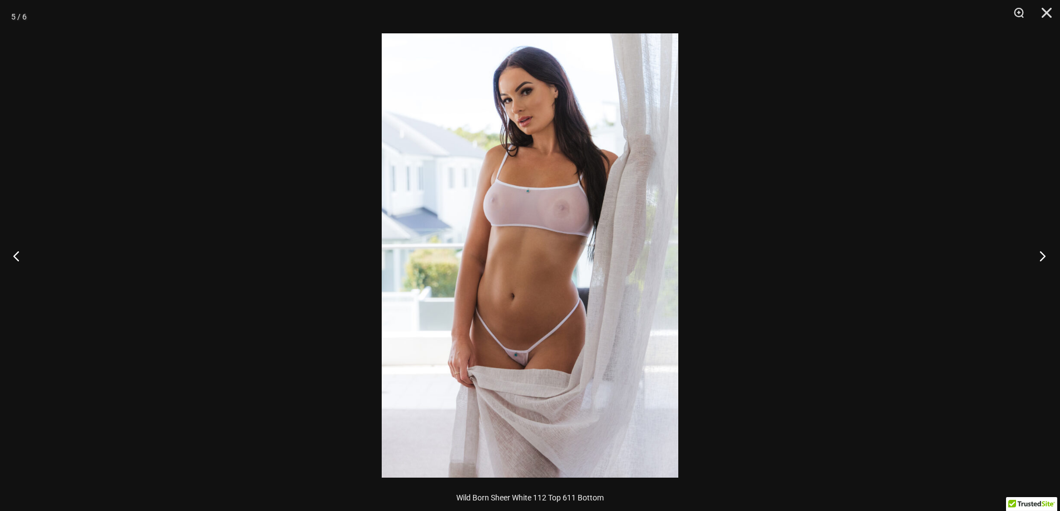
click at [1038, 259] on button "Next" at bounding box center [1039, 256] width 42 height 56
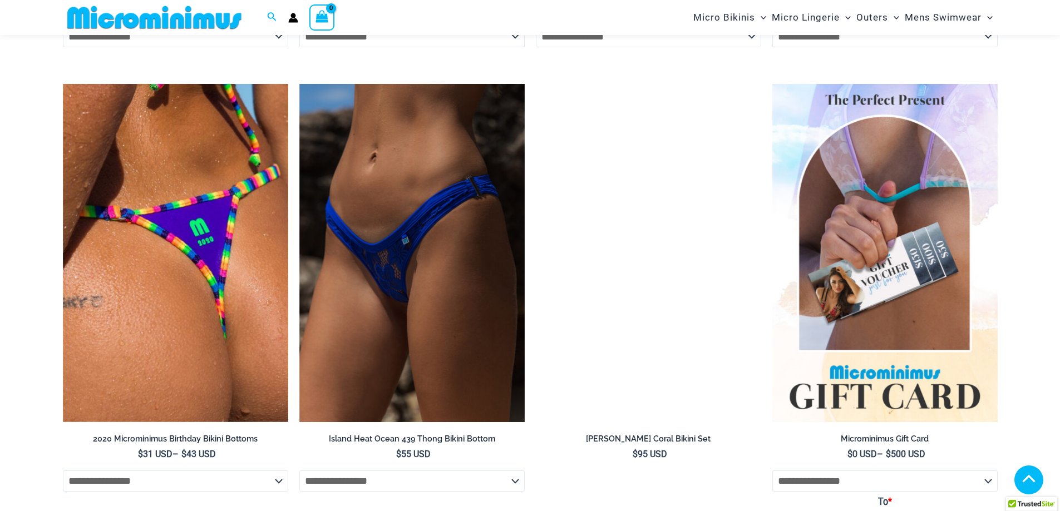
scroll to position [3217, 0]
